Goal: Use online tool/utility: Utilize a website feature to perform a specific function

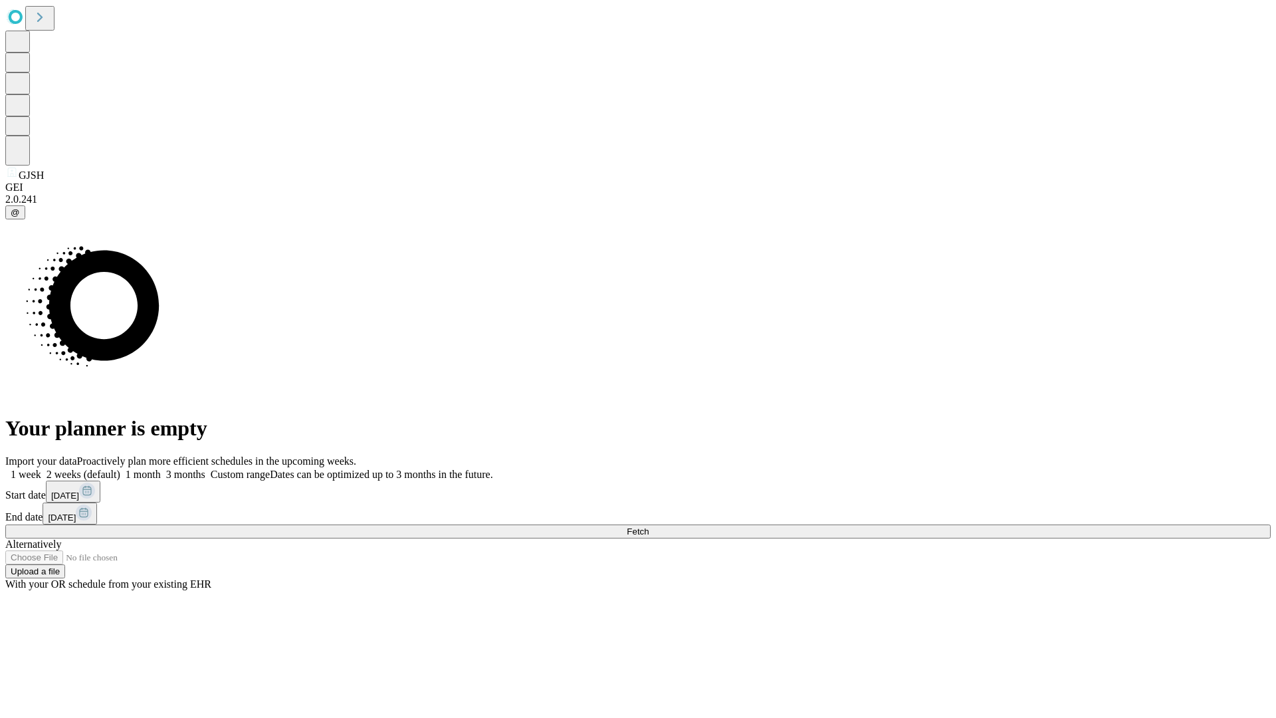
click at [649, 526] on span "Fetch" at bounding box center [638, 531] width 22 height 10
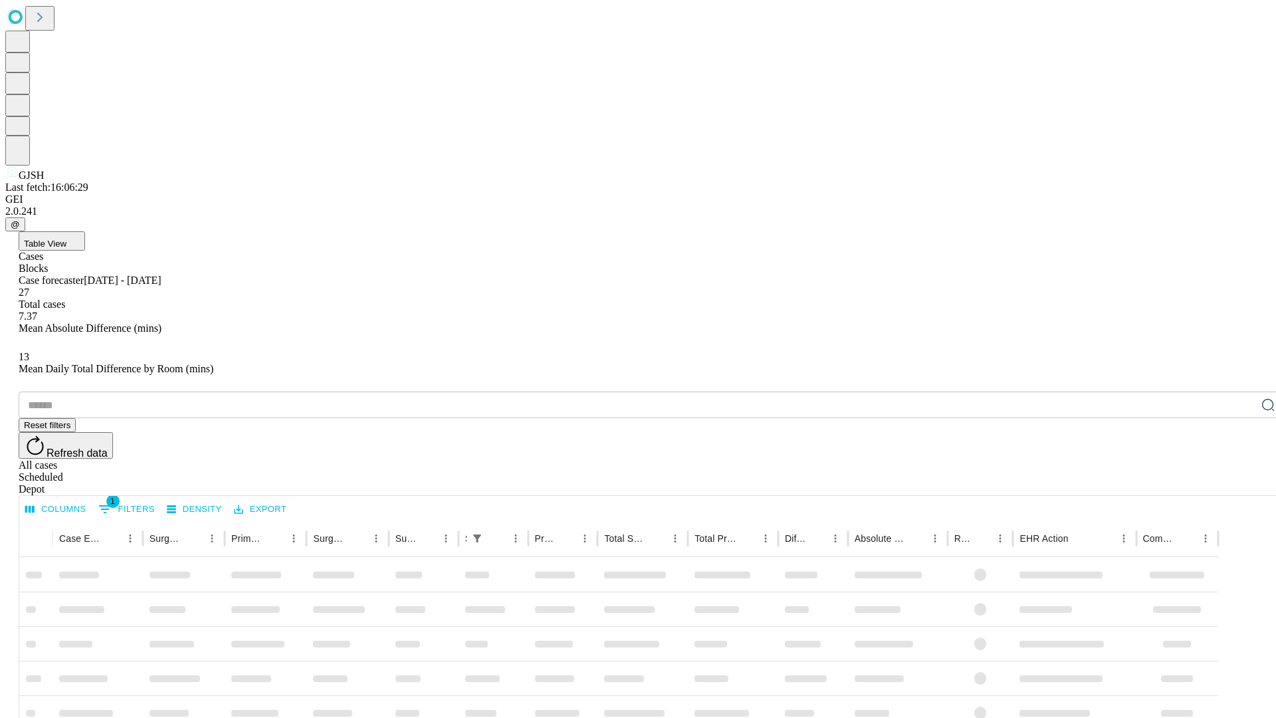
click at [66, 239] on span "Table View" at bounding box center [45, 244] width 43 height 10
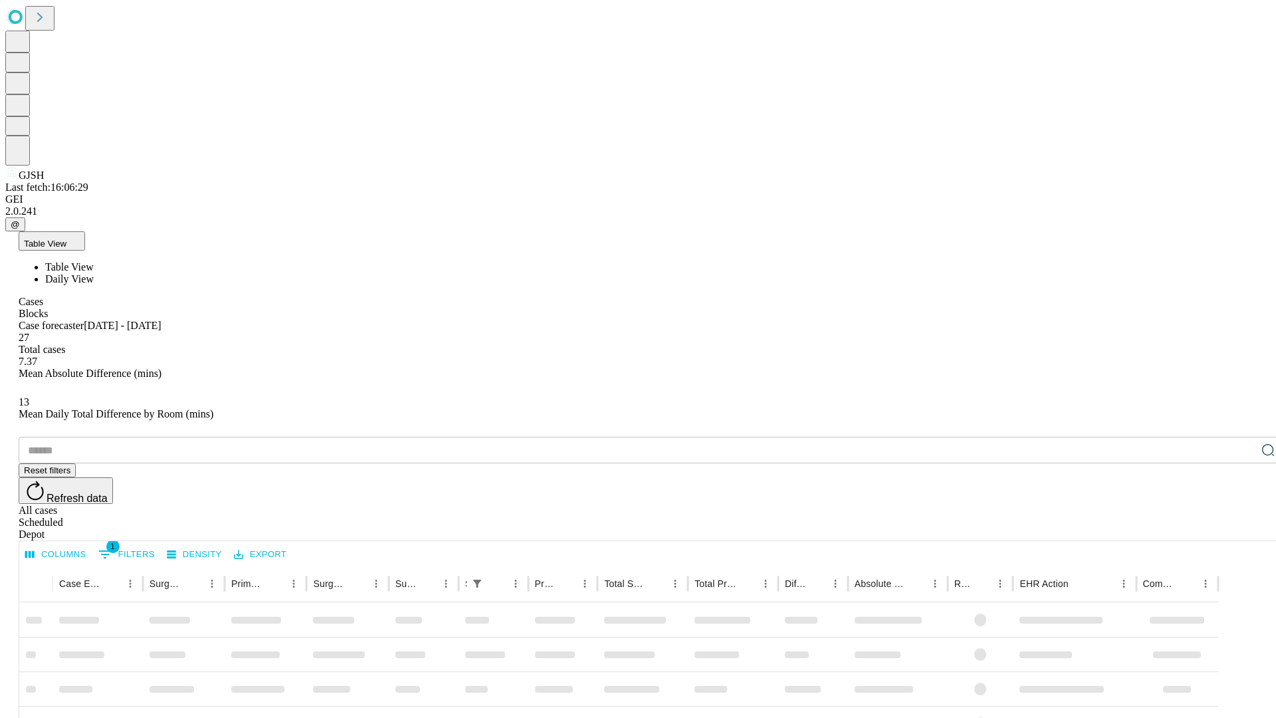
click at [94, 273] on span "Daily View" at bounding box center [69, 278] width 49 height 11
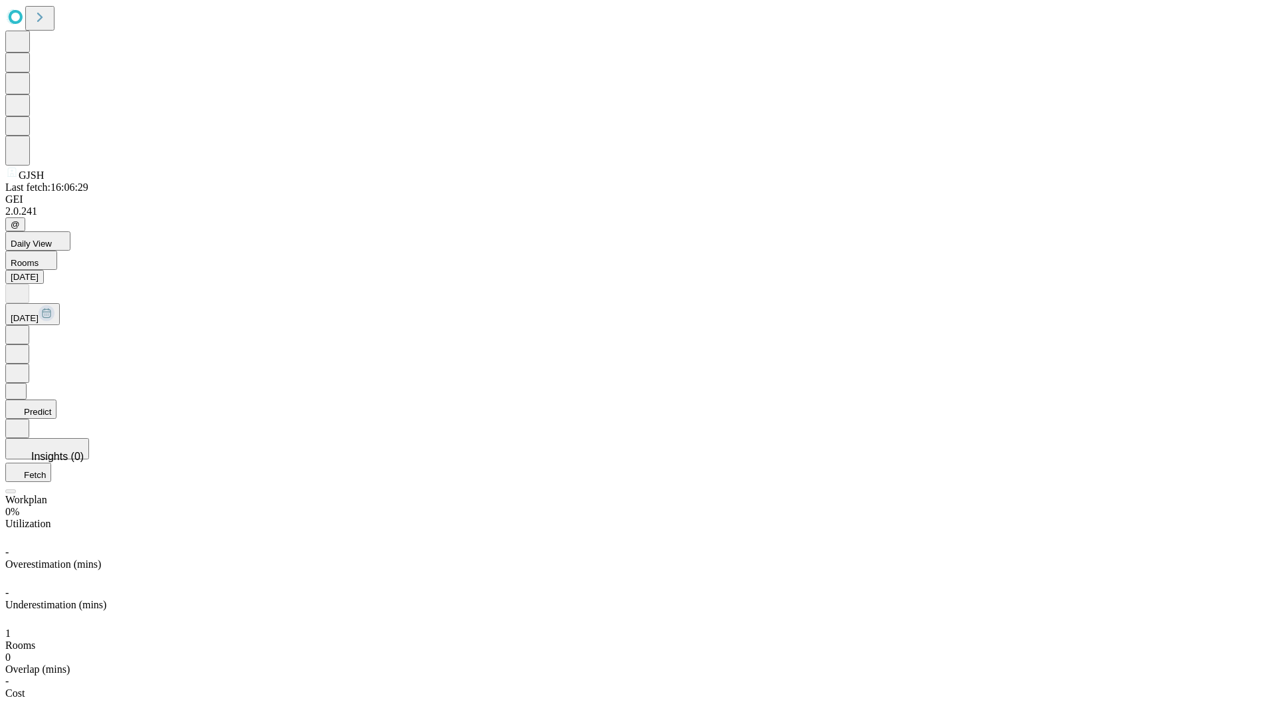
click at [57, 400] on button "Predict" at bounding box center [30, 409] width 51 height 19
